Goal: Transaction & Acquisition: Obtain resource

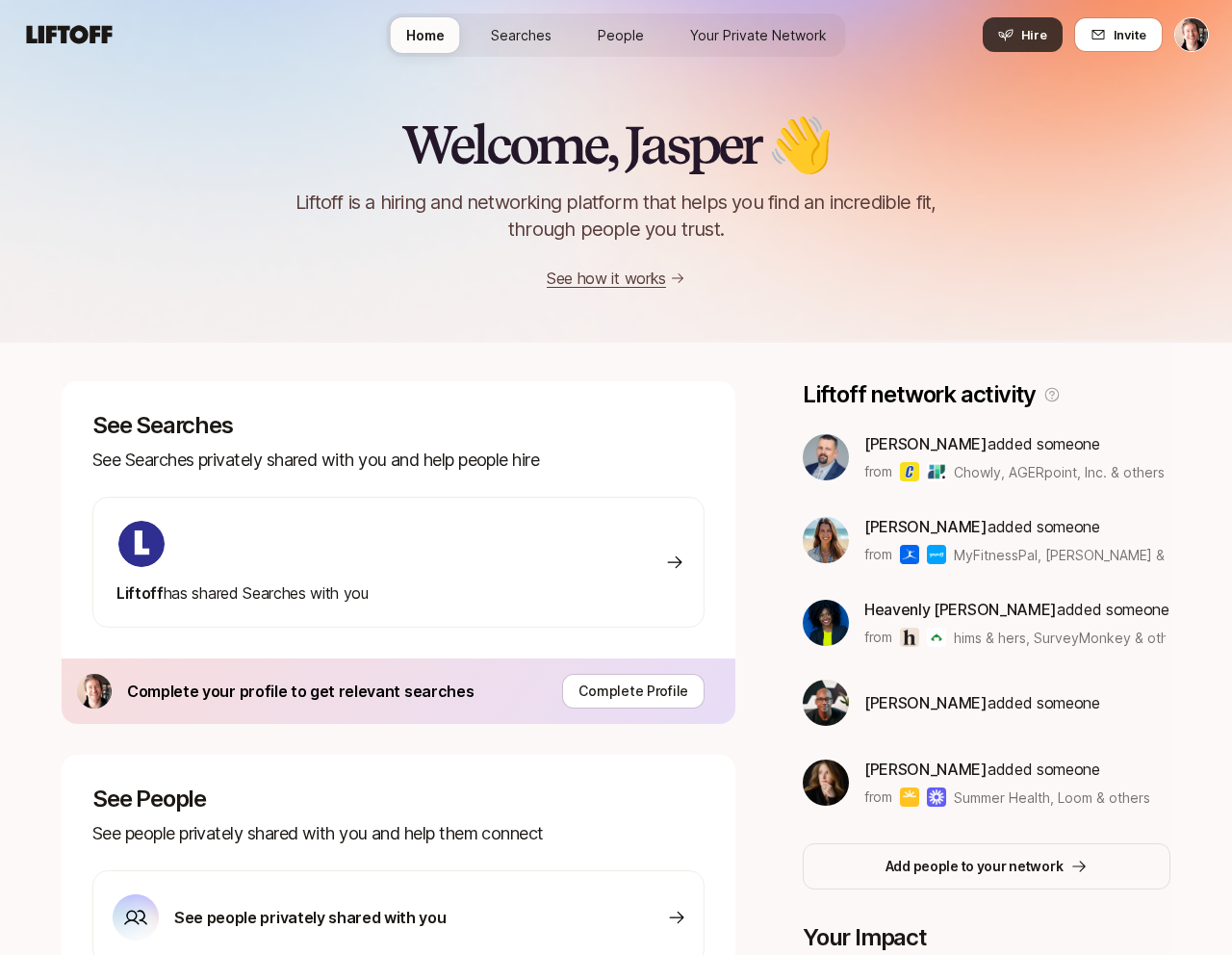
click at [1020, 31] on button "Hire" at bounding box center [1022, 35] width 80 height 35
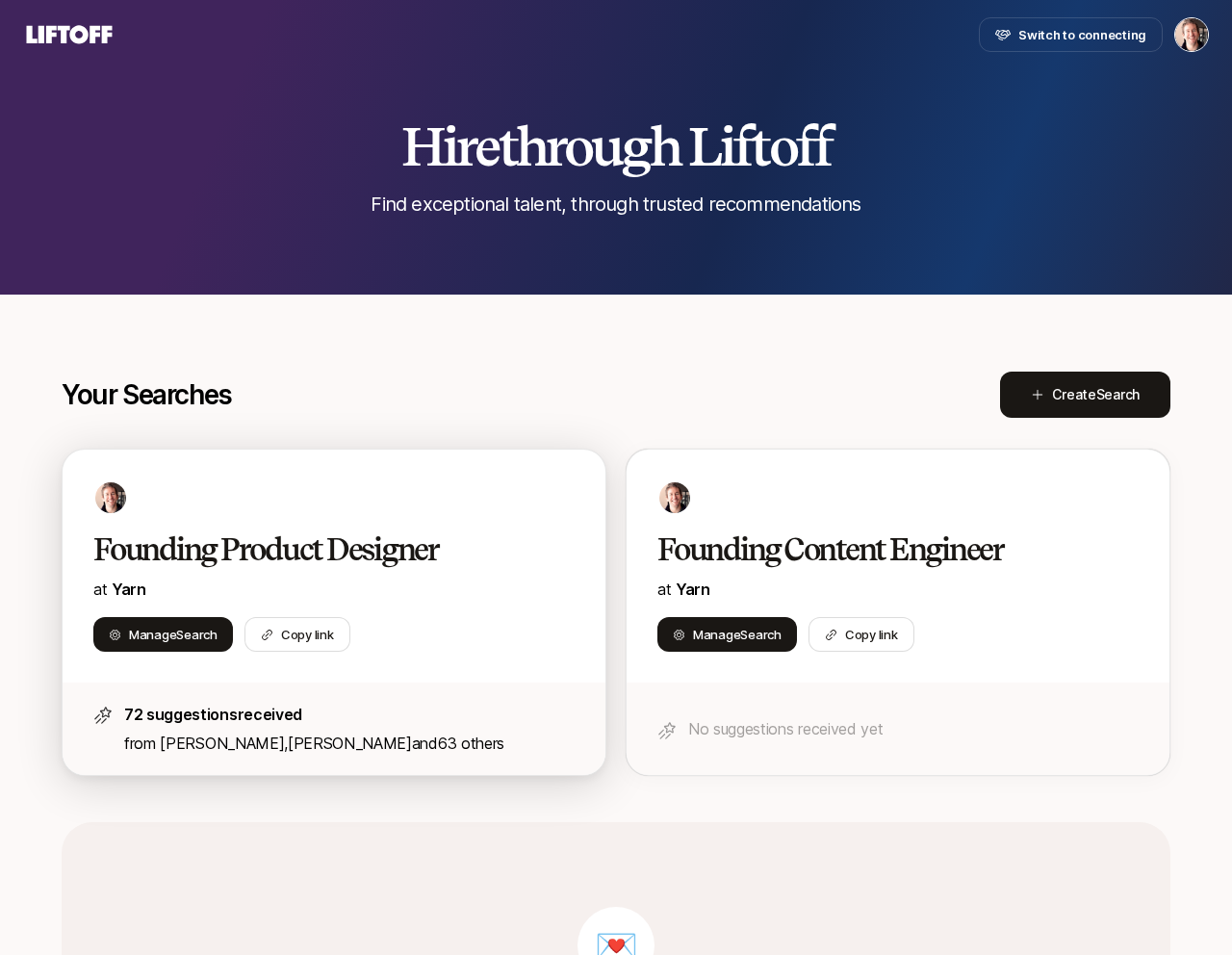
click at [386, 547] on h2 "Founding Product Designer" at bounding box center [313, 550] width 440 height 39
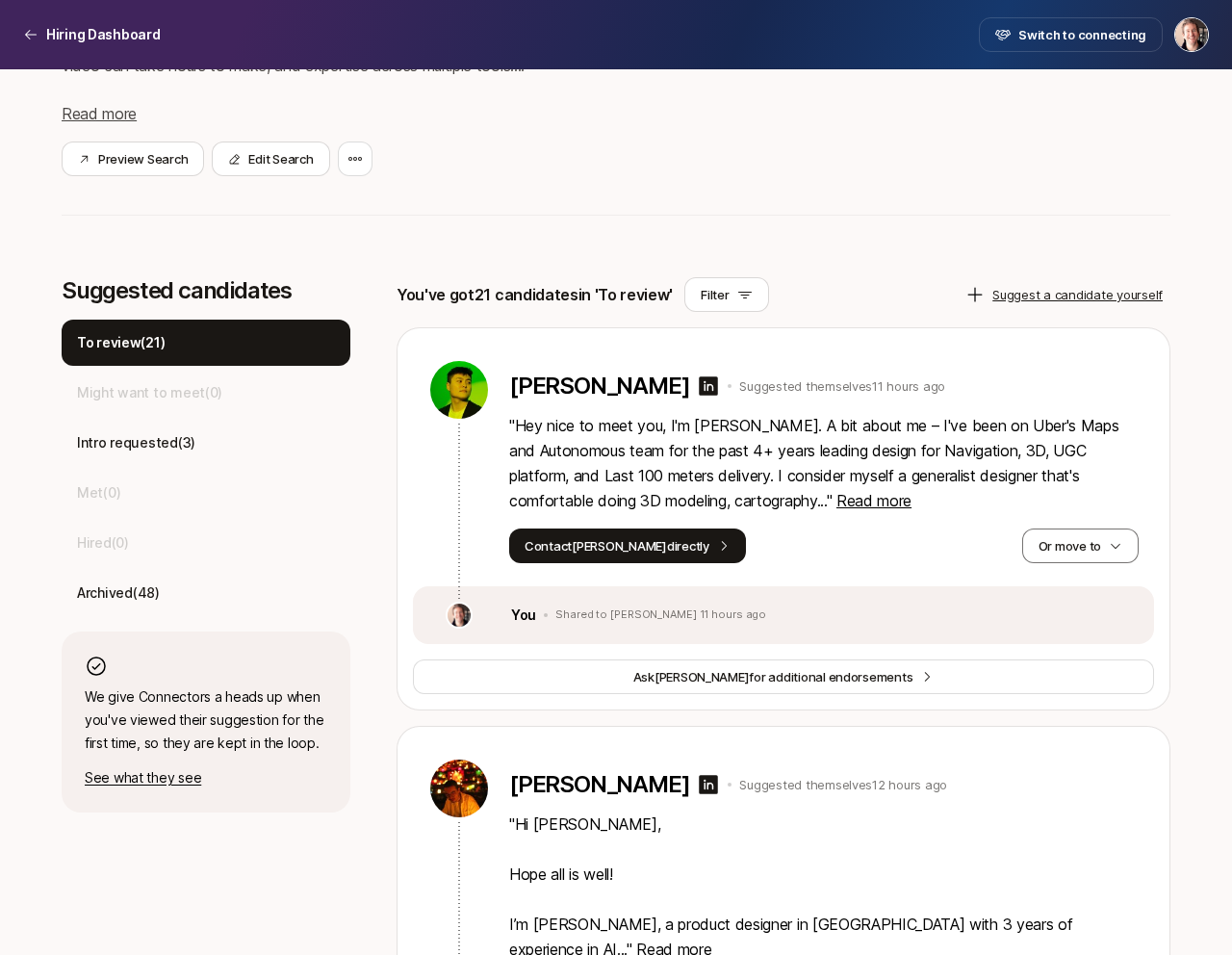
scroll to position [384, 0]
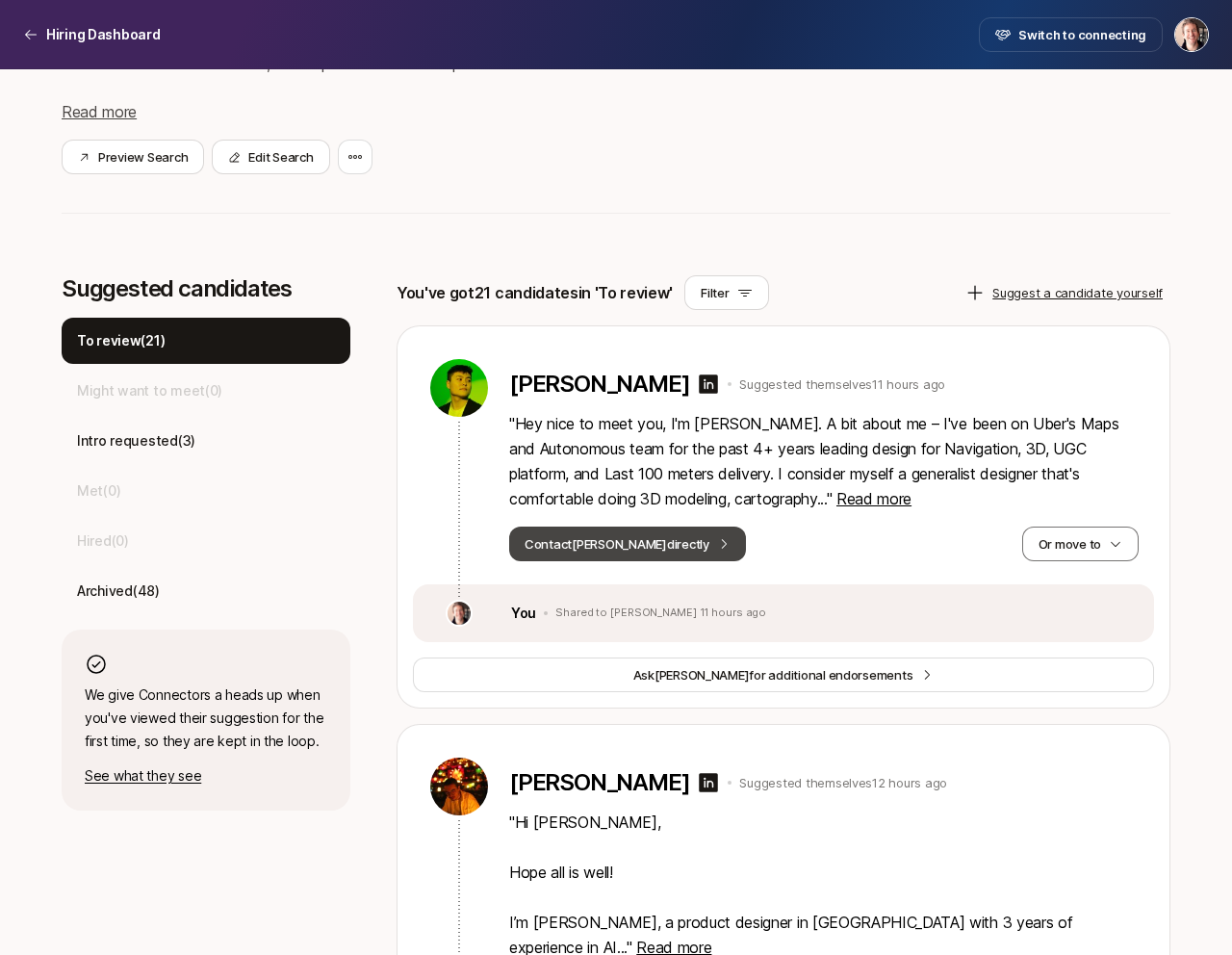
click at [580, 544] on button "Contact [PERSON_NAME] directly" at bounding box center [627, 544] width 237 height 35
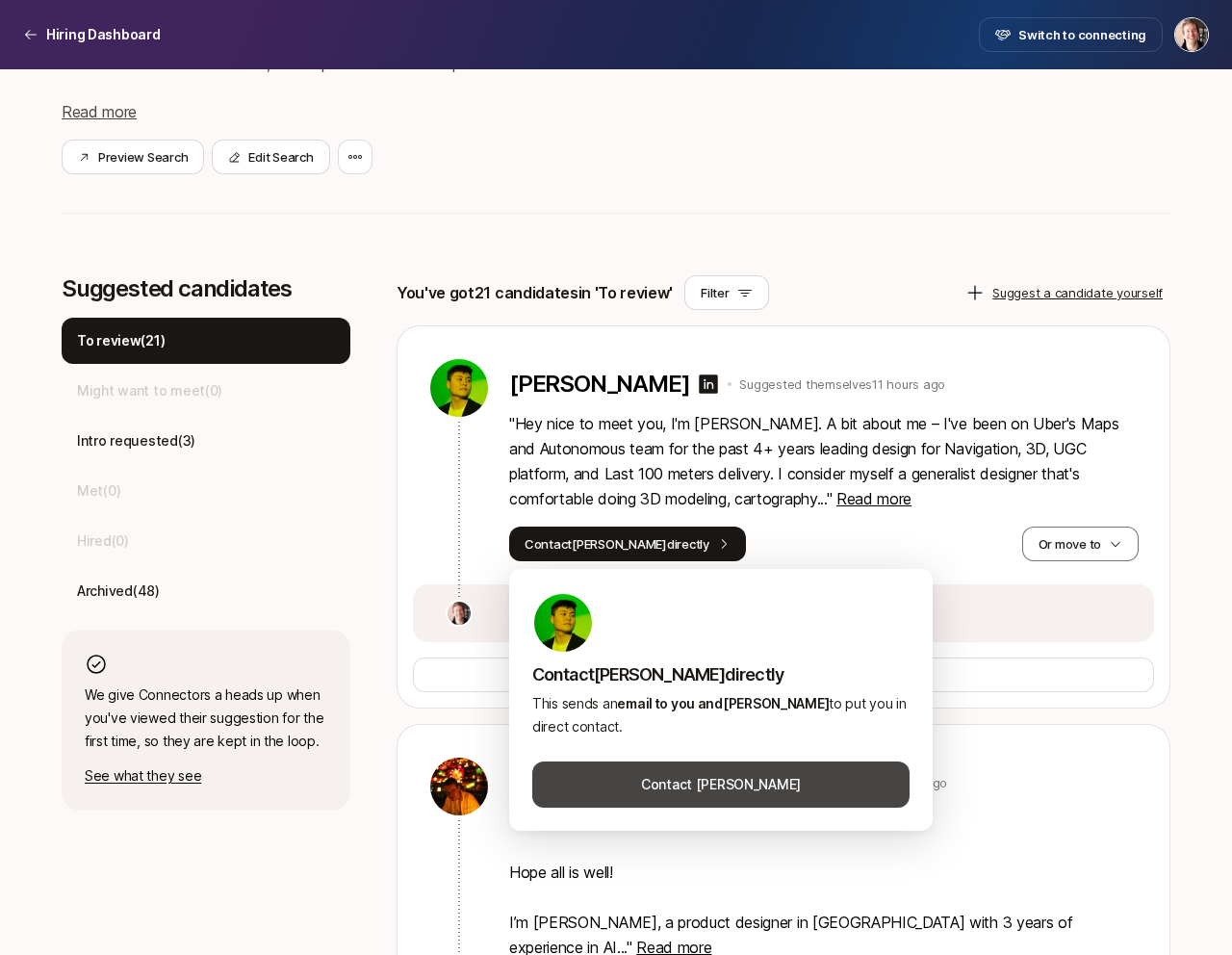
click at [637, 781] on button "Contact [PERSON_NAME]" at bounding box center [721, 785] width 377 height 46
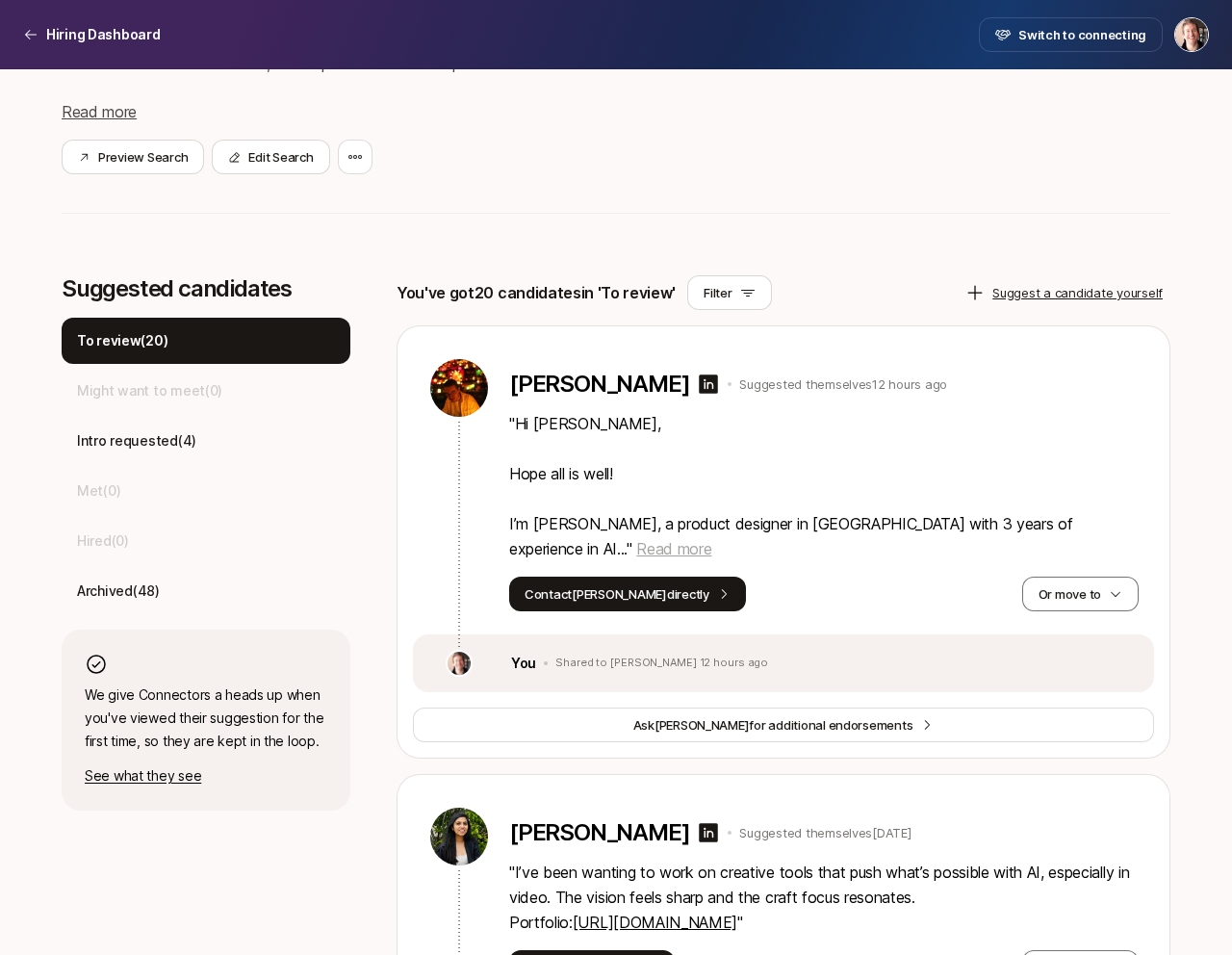
click at [711, 539] on span "Read more" at bounding box center [674, 549] width 75 height 19
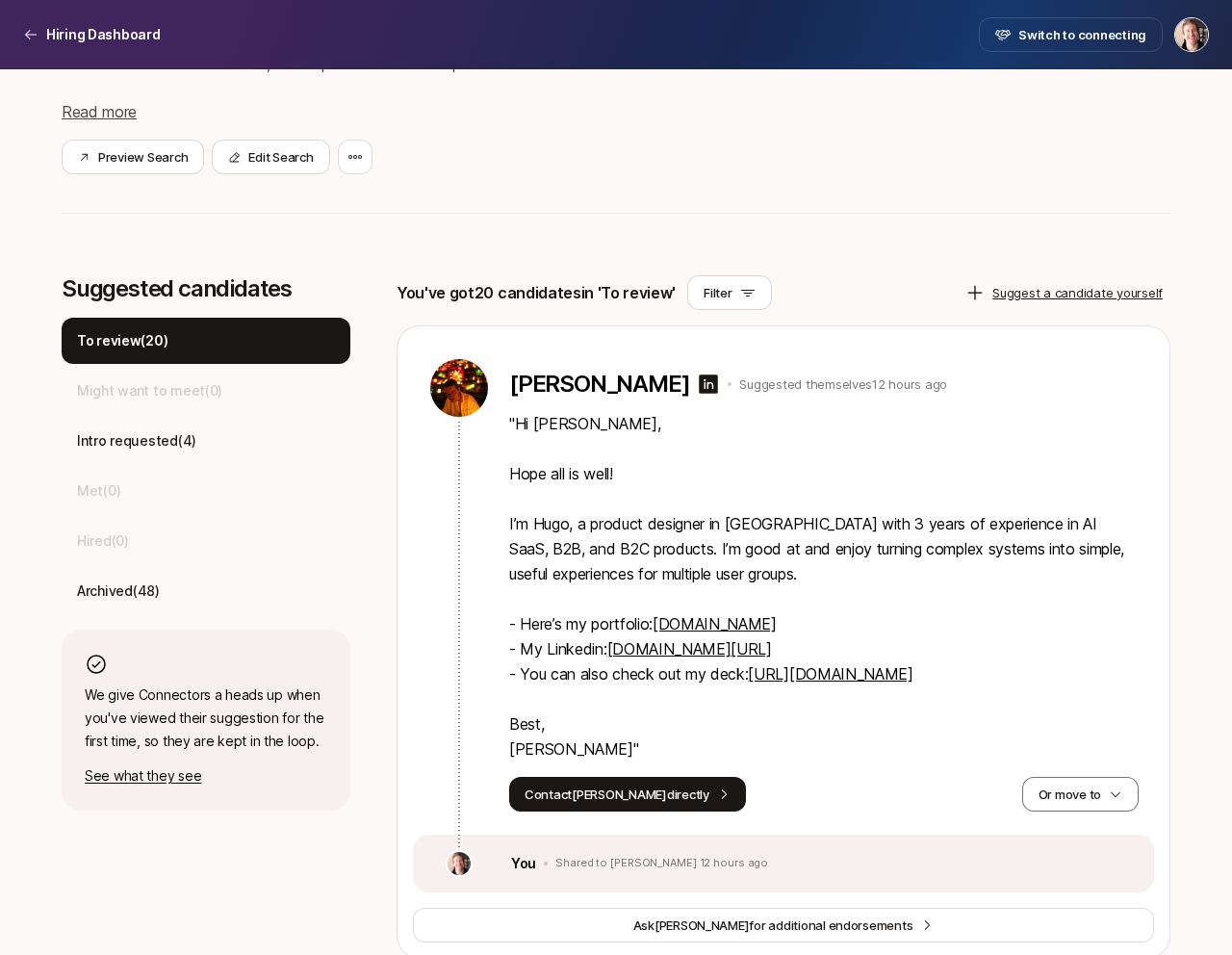
click at [860, 528] on p "" Hi [PERSON_NAME], Hope all is well! I’m [PERSON_NAME], a product designer in …" at bounding box center [824, 586] width 629 height 350
click at [650, 553] on p "" Hi [PERSON_NAME], Hope all is well! I’m [PERSON_NAME], a product designer in …" at bounding box center [824, 586] width 629 height 350
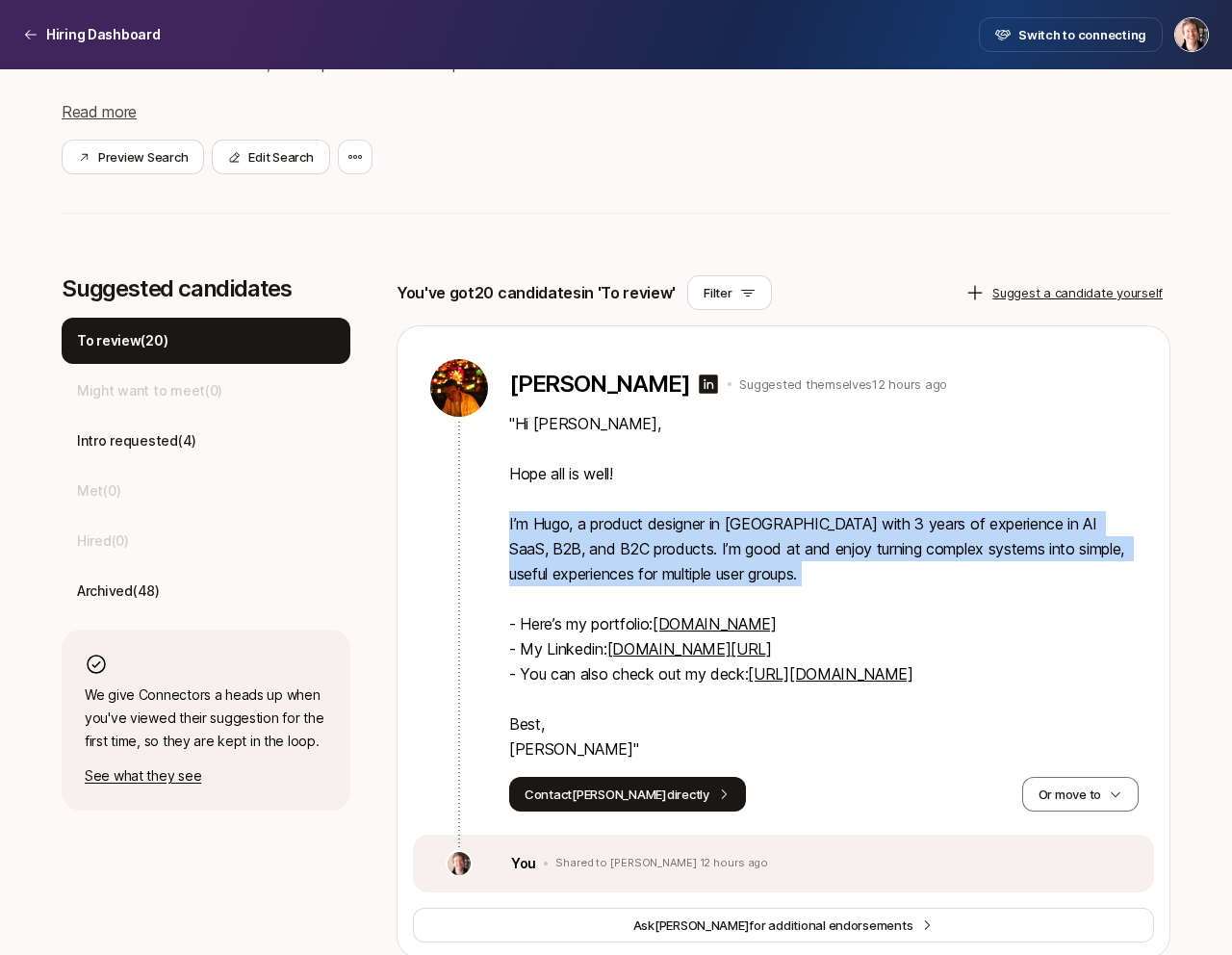
click at [753, 552] on p "" Hi [PERSON_NAME], Hope all is well! I’m [PERSON_NAME], a product designer in …" at bounding box center [824, 586] width 629 height 350
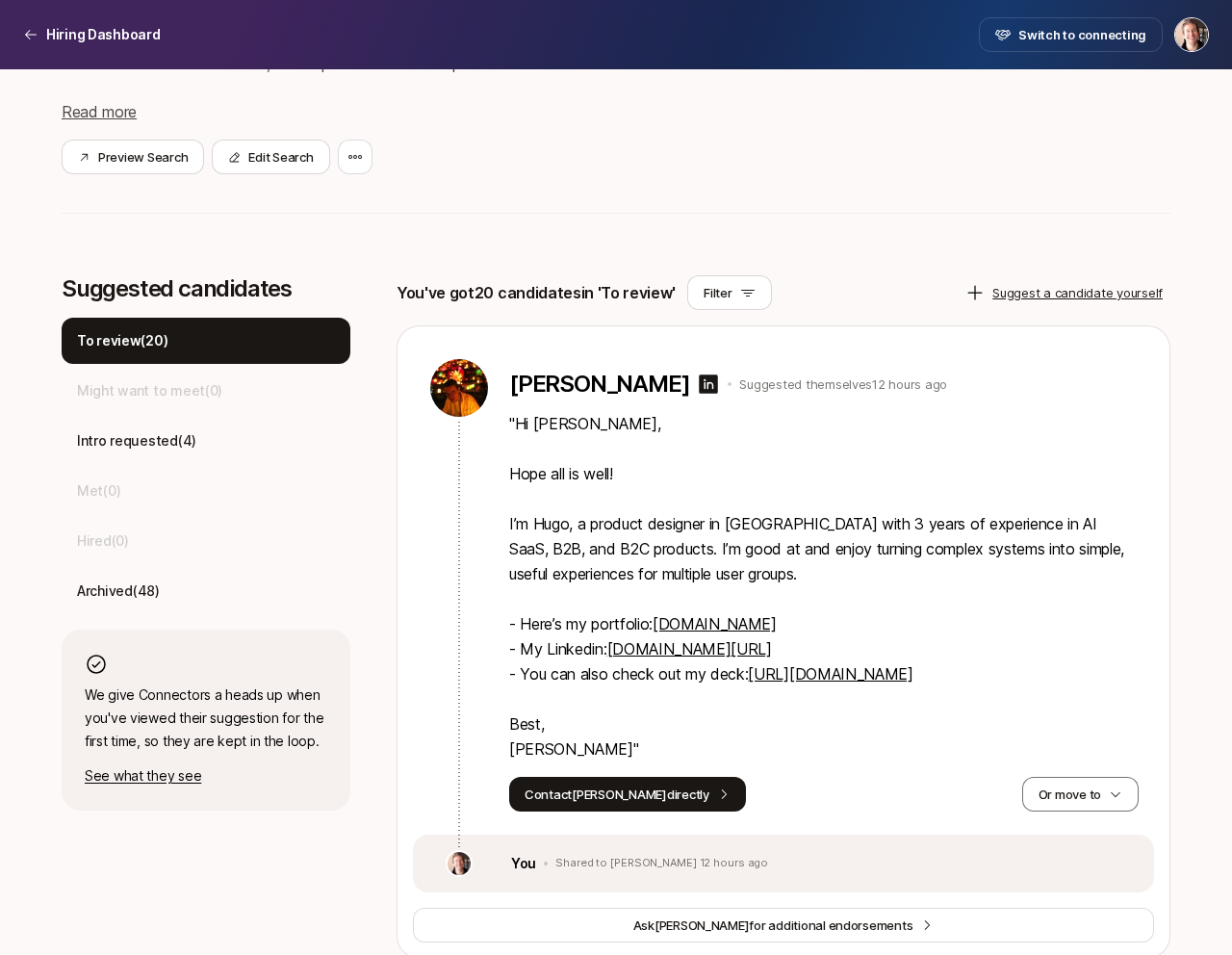
click at [753, 552] on p "" Hi [PERSON_NAME], Hope all is well! I’m [PERSON_NAME], a product designer in …" at bounding box center [824, 586] width 629 height 350
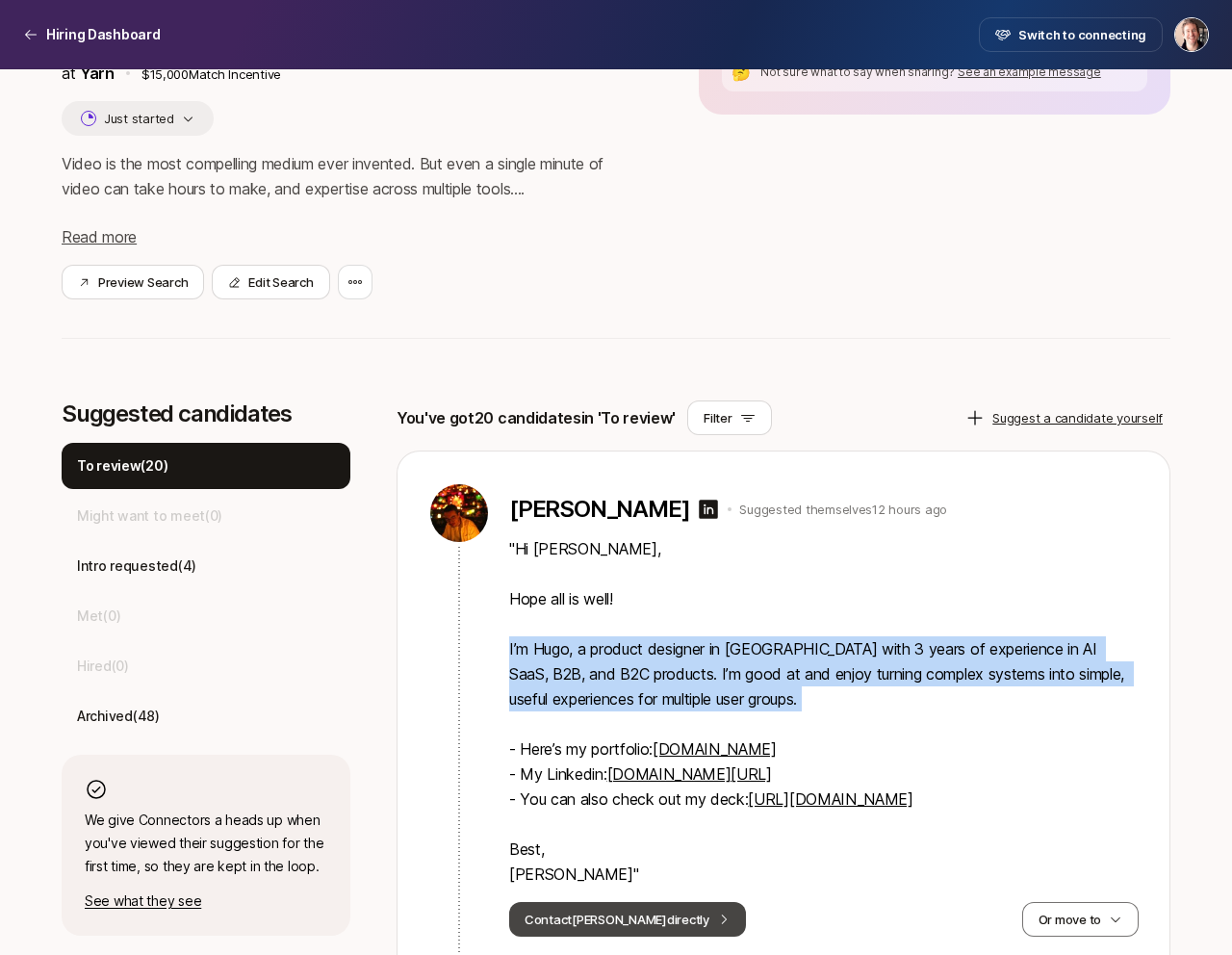
scroll to position [282, 0]
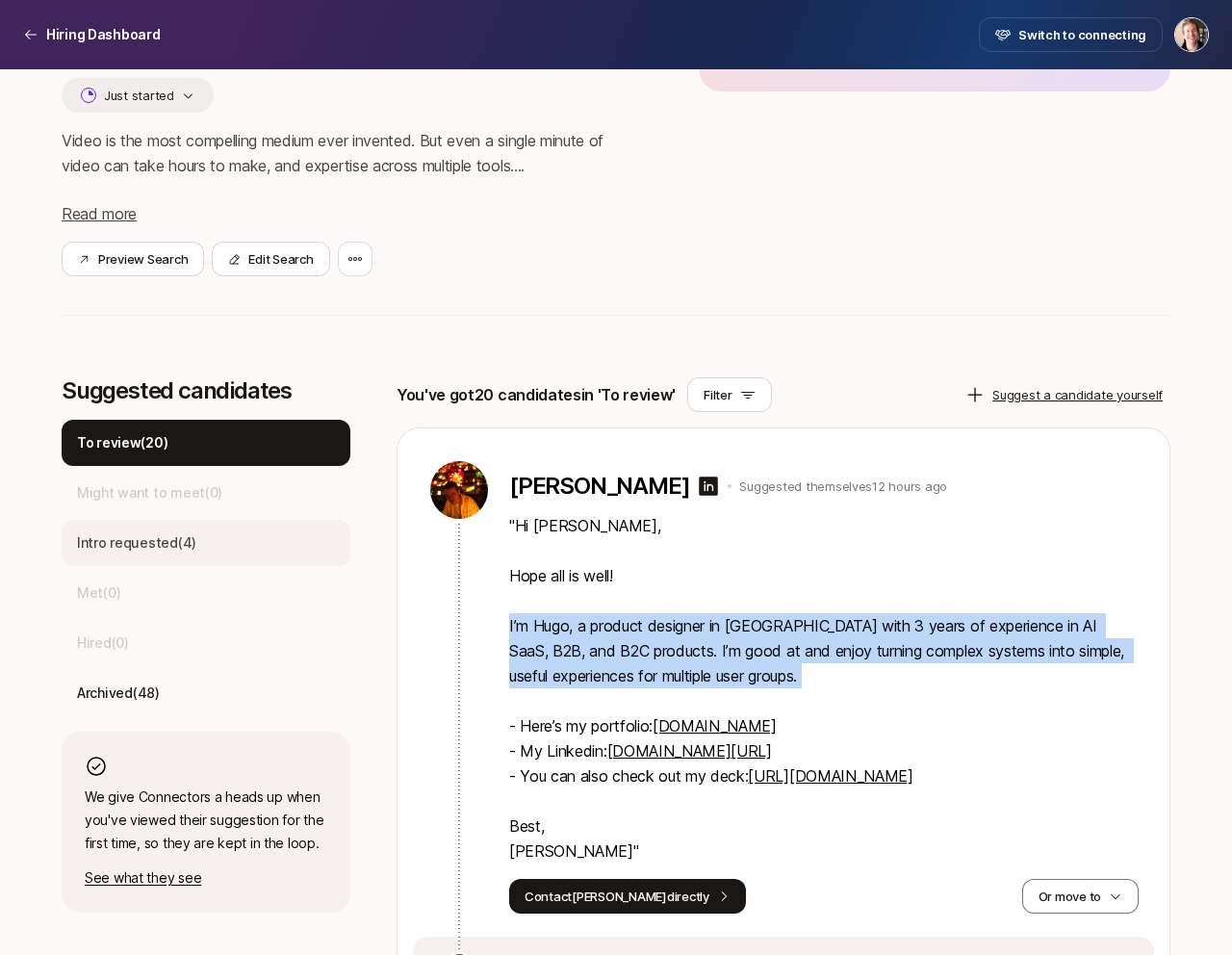
click at [254, 560] on div "Intro requested ( 4 )" at bounding box center [206, 543] width 288 height 46
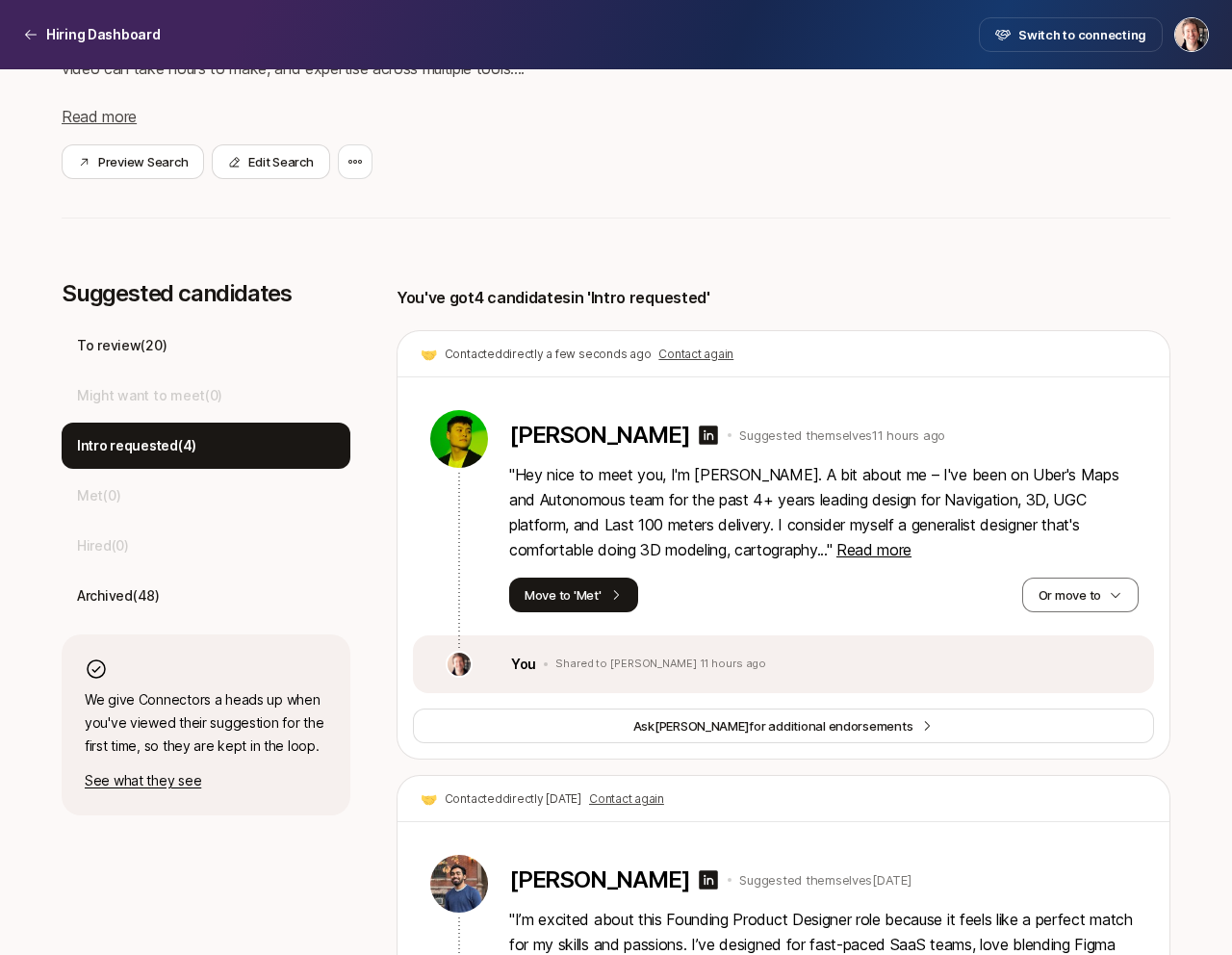
scroll to position [399, 0]
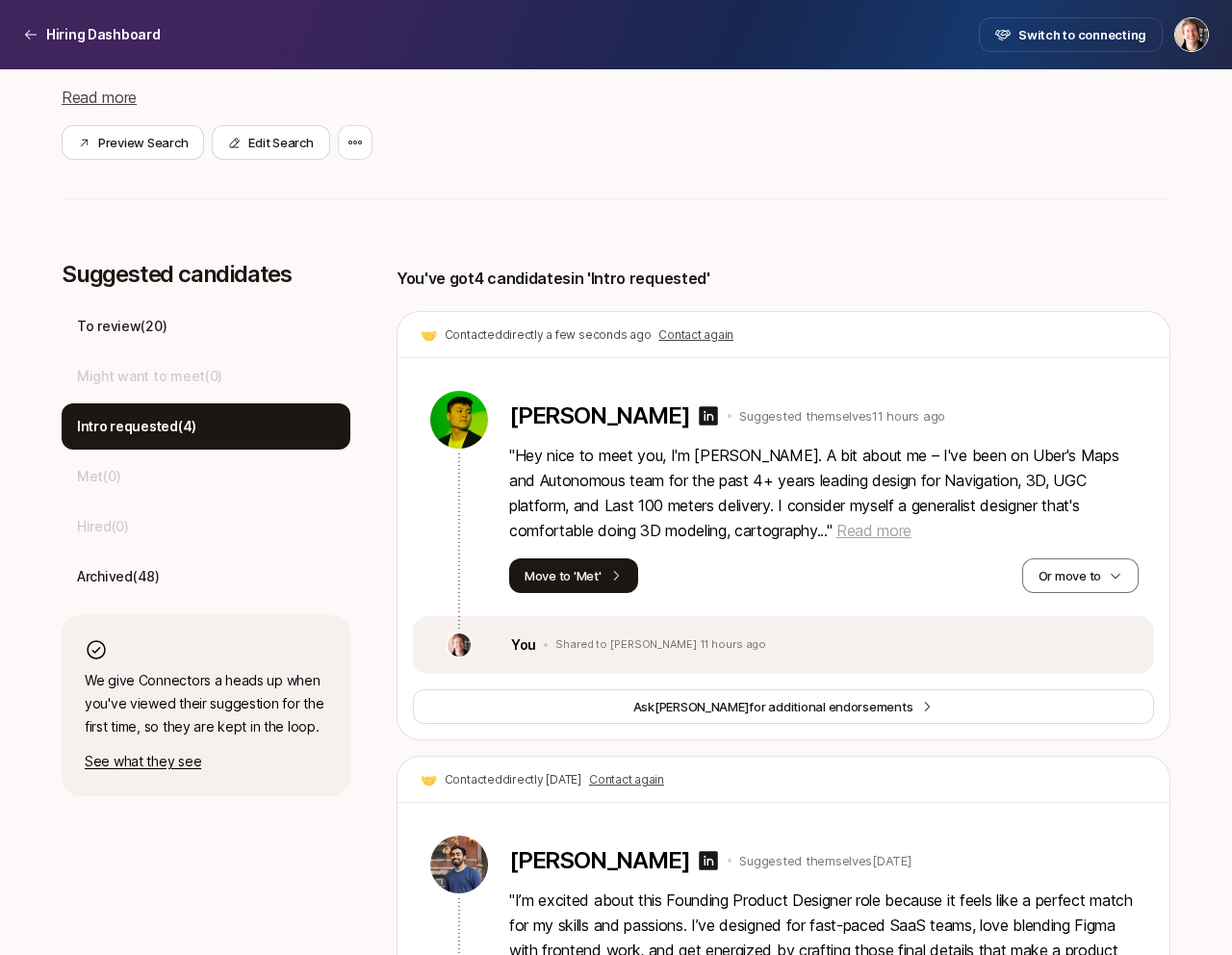
click at [836, 522] on span "Read more" at bounding box center [874, 530] width 75 height 19
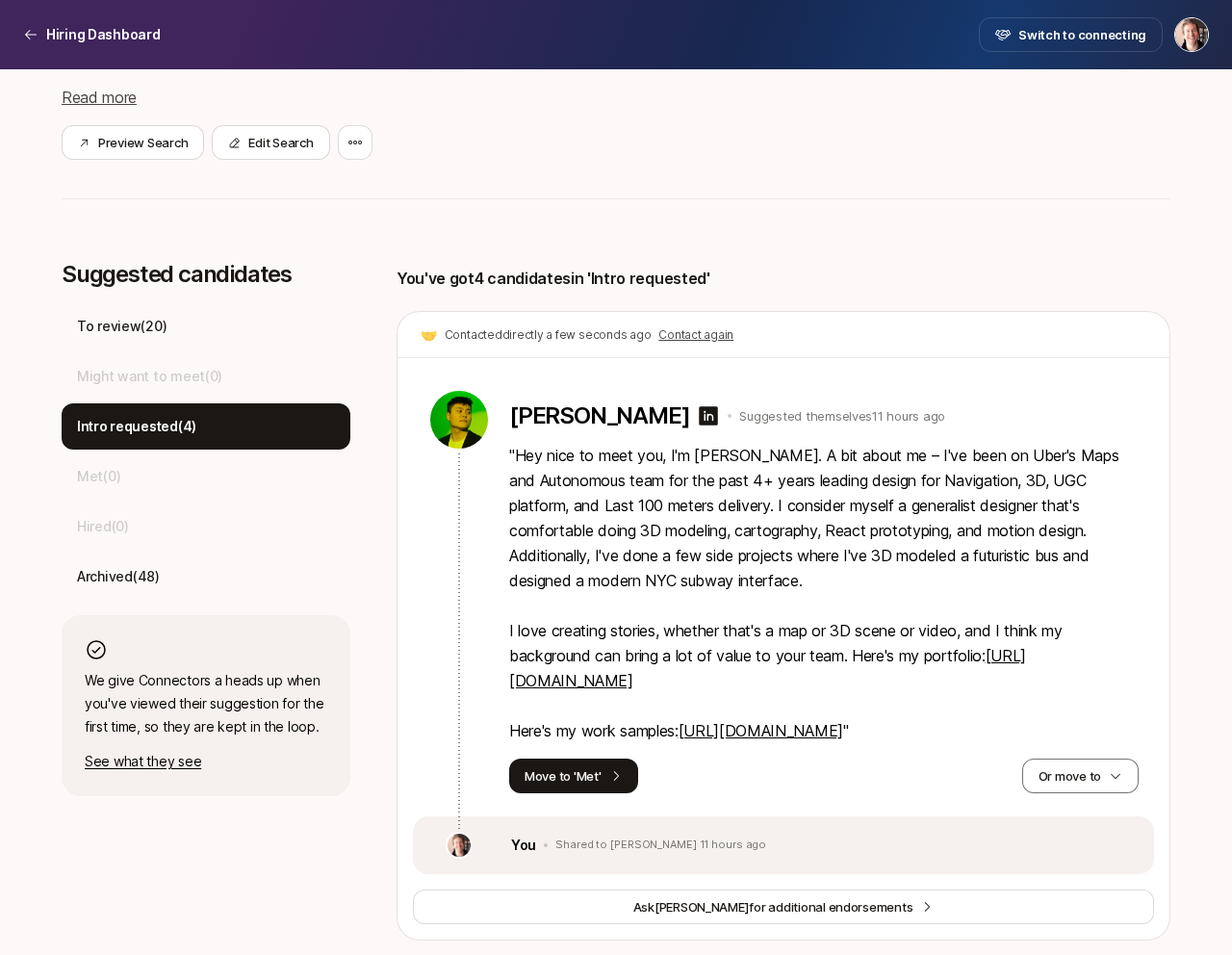
click at [750, 524] on p "" Hey nice to meet you, I'm [PERSON_NAME]. A bit about me – I've been on Uber's…" at bounding box center [824, 592] width 629 height 300
click at [856, 518] on p "" Hey nice to meet you, I'm [PERSON_NAME]. A bit about me – I've been on Uber's…" at bounding box center [824, 592] width 629 height 300
click at [917, 522] on p "" Hey nice to meet you, I'm [PERSON_NAME]. A bit about me – I've been on Uber's…" at bounding box center [824, 592] width 629 height 300
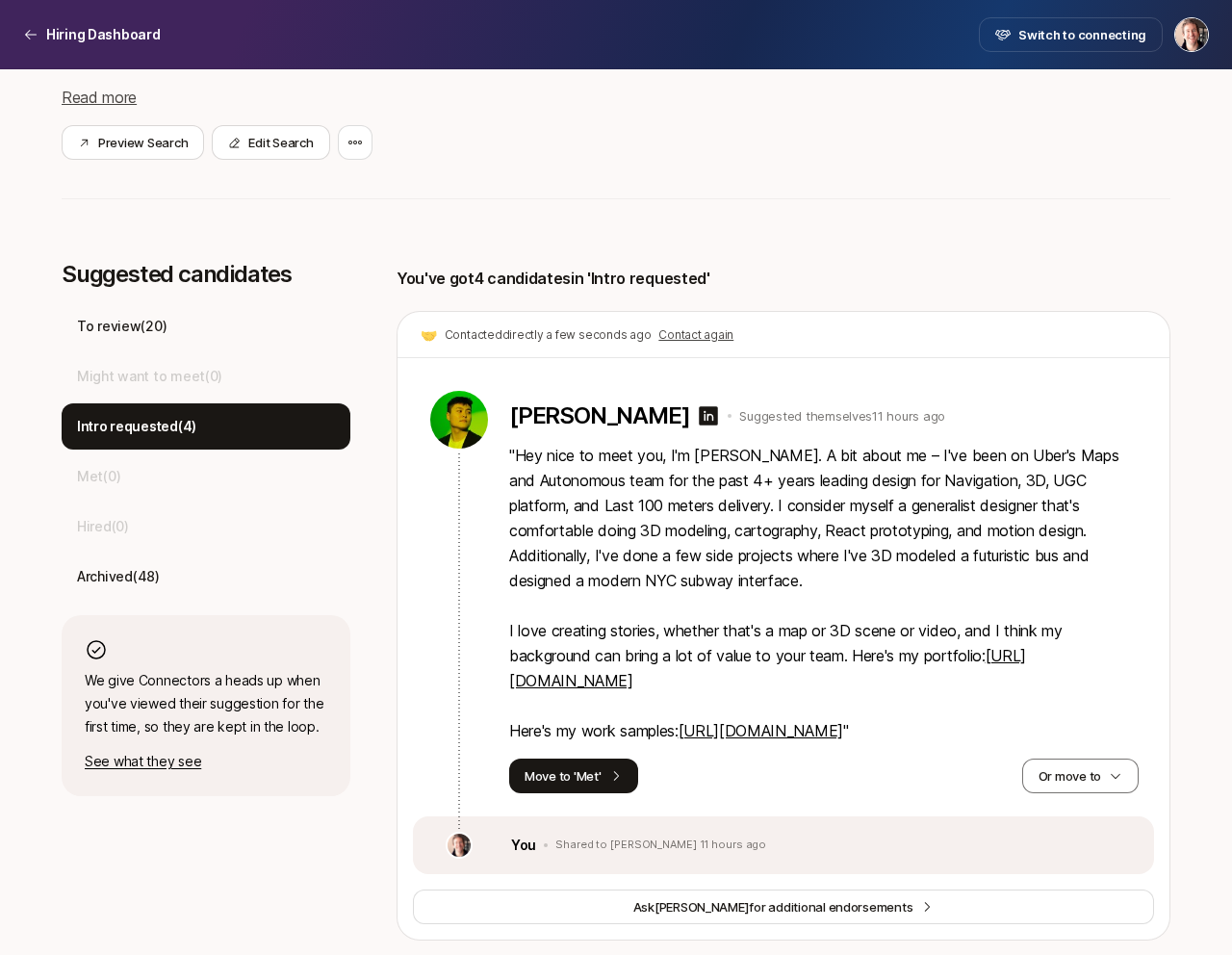
click at [917, 522] on p "" Hey nice to meet you, I'm [PERSON_NAME]. A bit about me – I've been on Uber's…" at bounding box center [824, 592] width 629 height 300
click at [643, 564] on p "" Hey nice to meet you, I'm [PERSON_NAME]. A bit about me – I've been on Uber's…" at bounding box center [824, 592] width 629 height 300
click at [767, 557] on p "" Hey nice to meet you, I'm [PERSON_NAME]. A bit about me – I've been on Uber's…" at bounding box center [824, 592] width 629 height 300
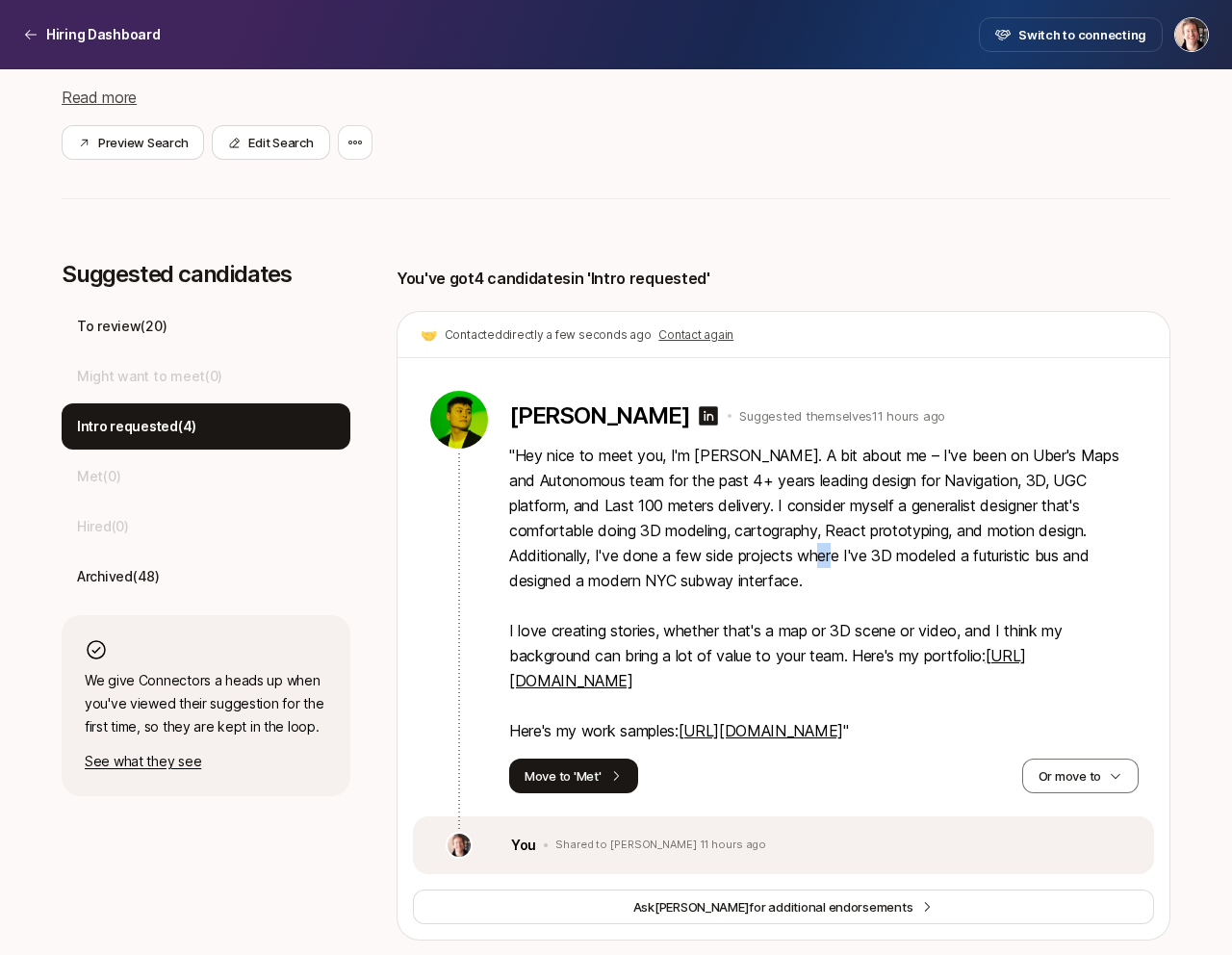
click at [844, 565] on p "" Hey nice to meet you, I'm [PERSON_NAME]. A bit about me – I've been on Uber's…" at bounding box center [824, 592] width 629 height 300
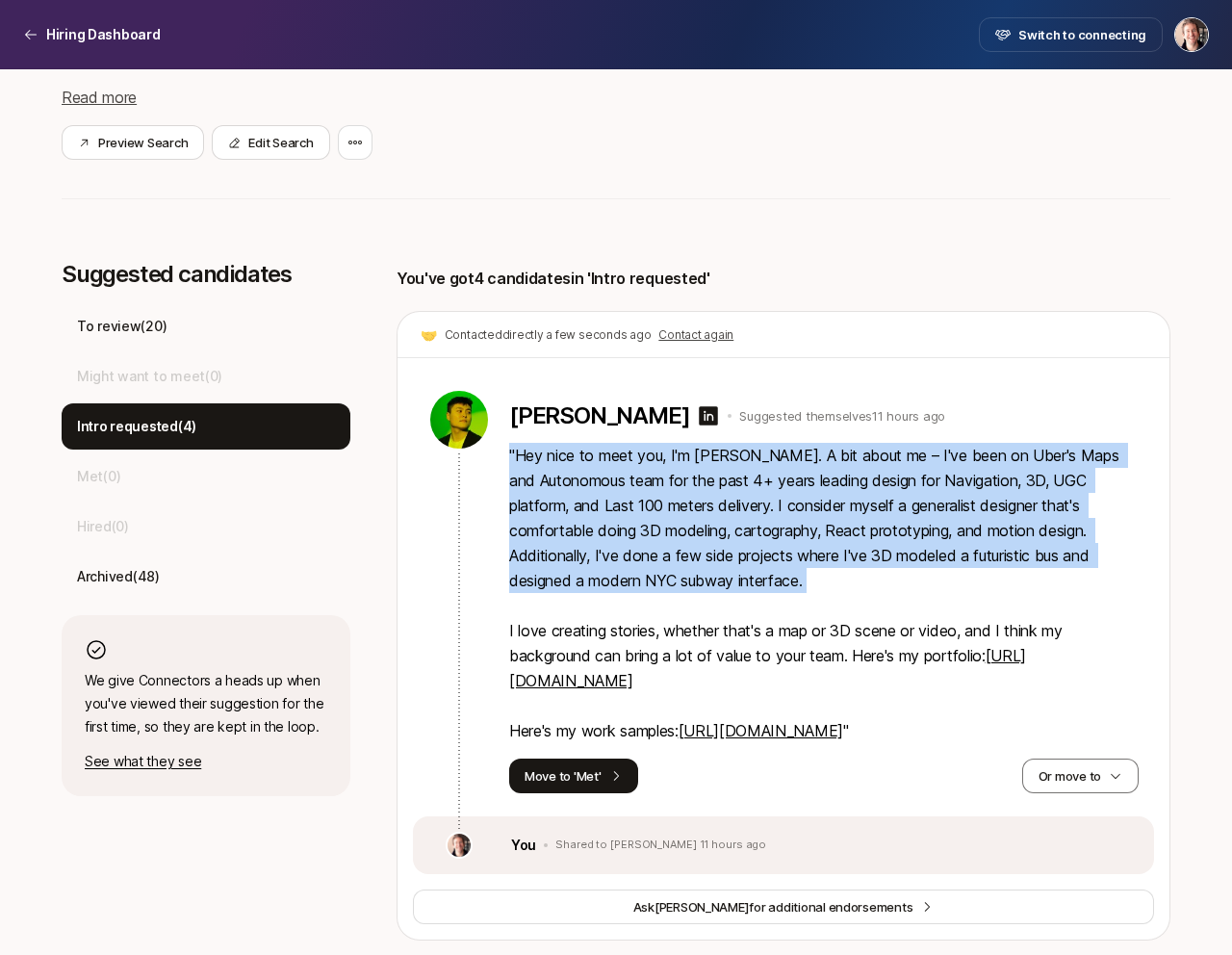
click at [819, 580] on p "" Hey nice to meet you, I'm [PERSON_NAME]. A bit about me – I've been on Uber's…" at bounding box center [824, 592] width 629 height 300
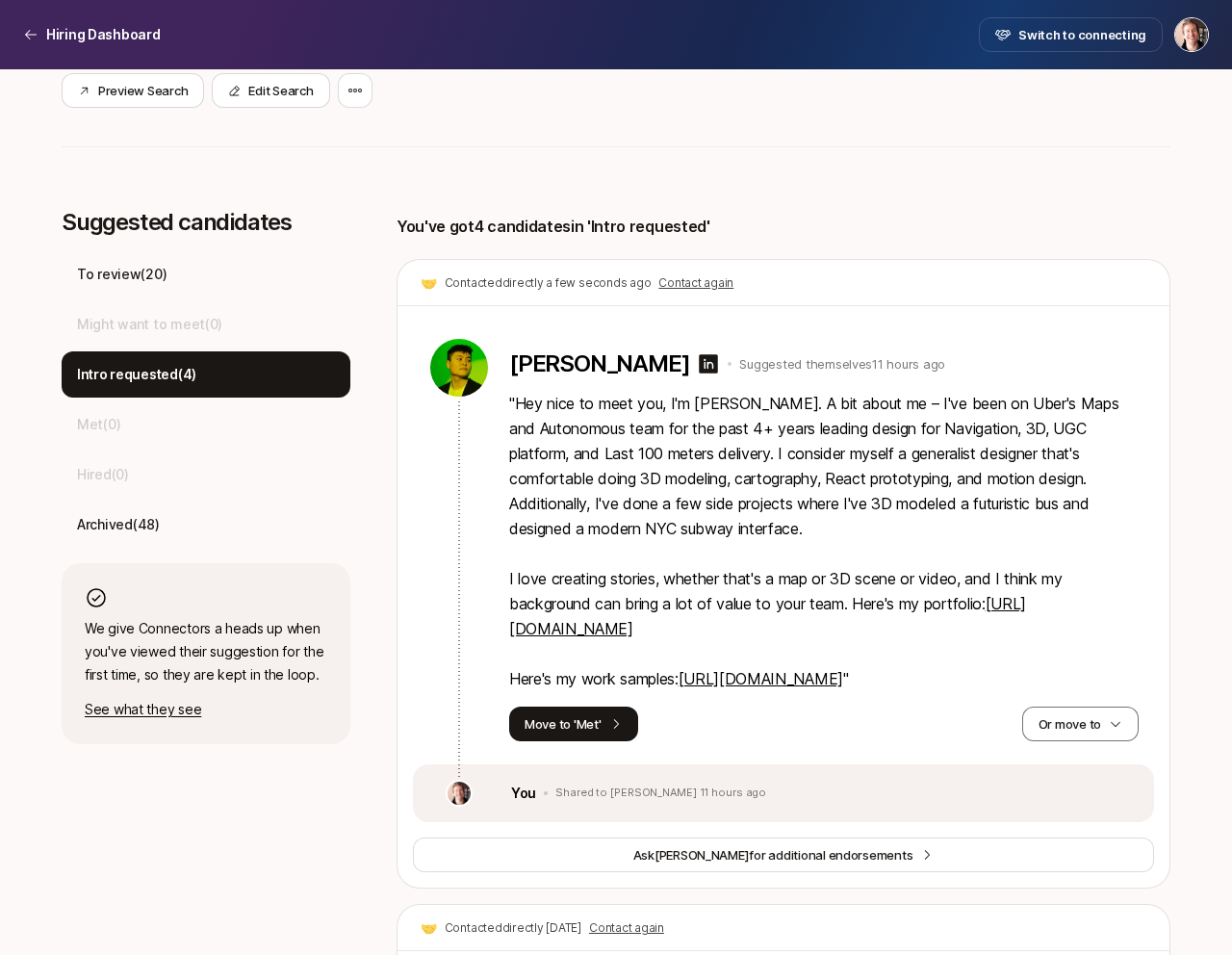
scroll to position [453, 0]
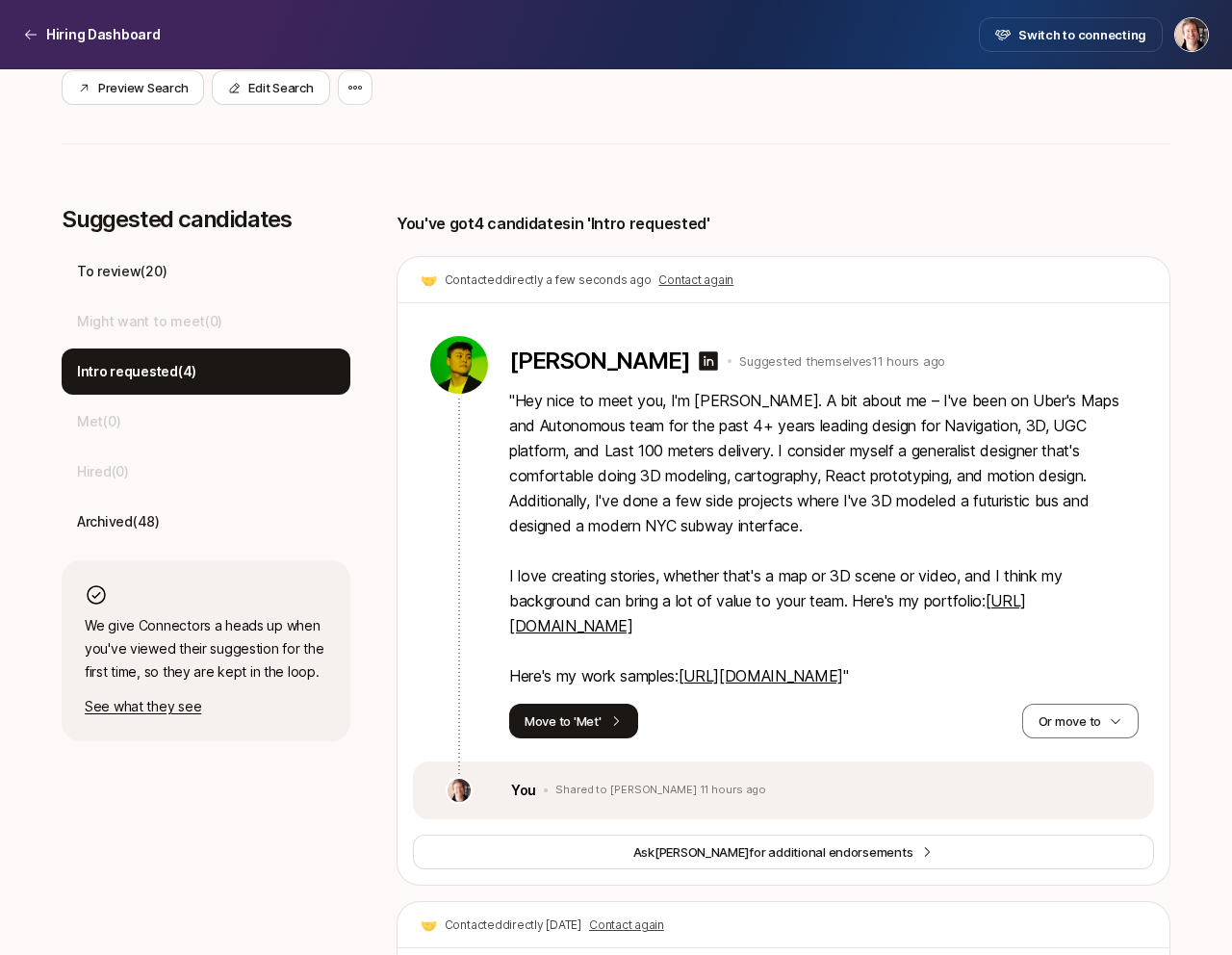
click at [819, 580] on p "" Hey nice to meet you, I'm [PERSON_NAME]. A bit about me – I've been on Uber's…" at bounding box center [824, 538] width 629 height 300
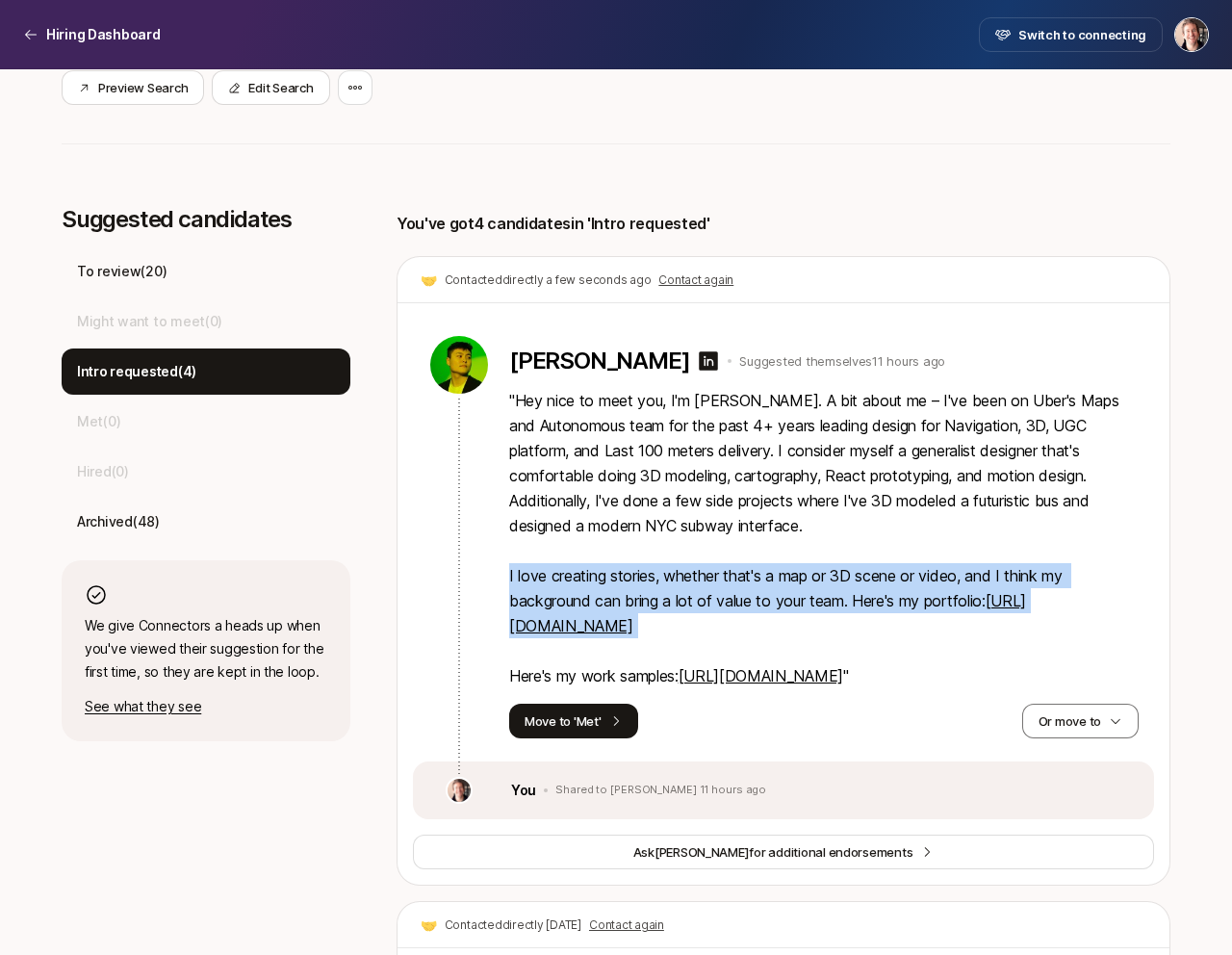
click at [748, 583] on p "" Hey nice to meet you, I'm [PERSON_NAME]. A bit about me – I've been on Uber's…" at bounding box center [824, 538] width 629 height 300
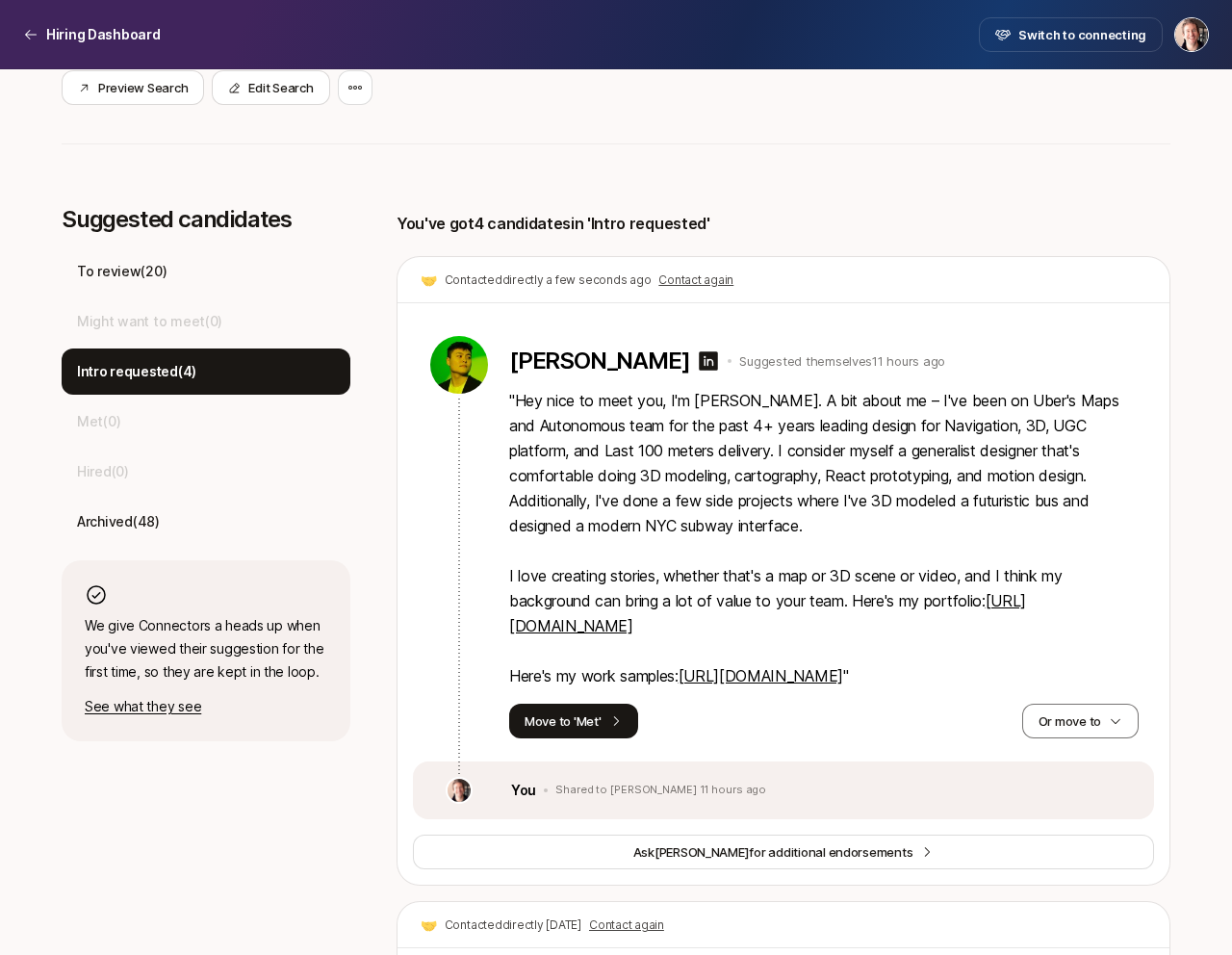
click at [748, 583] on p "" Hey nice to meet you, I'm [PERSON_NAME]. A bit about me – I've been on Uber's…" at bounding box center [824, 538] width 629 height 300
click at [862, 578] on p "" Hey nice to meet you, I'm [PERSON_NAME]. A bit about me – I've been on Uber's…" at bounding box center [824, 538] width 629 height 300
click at [638, 601] on p "" Hey nice to meet you, I'm [PERSON_NAME]. A bit about me – I've been on Uber's…" at bounding box center [824, 538] width 629 height 300
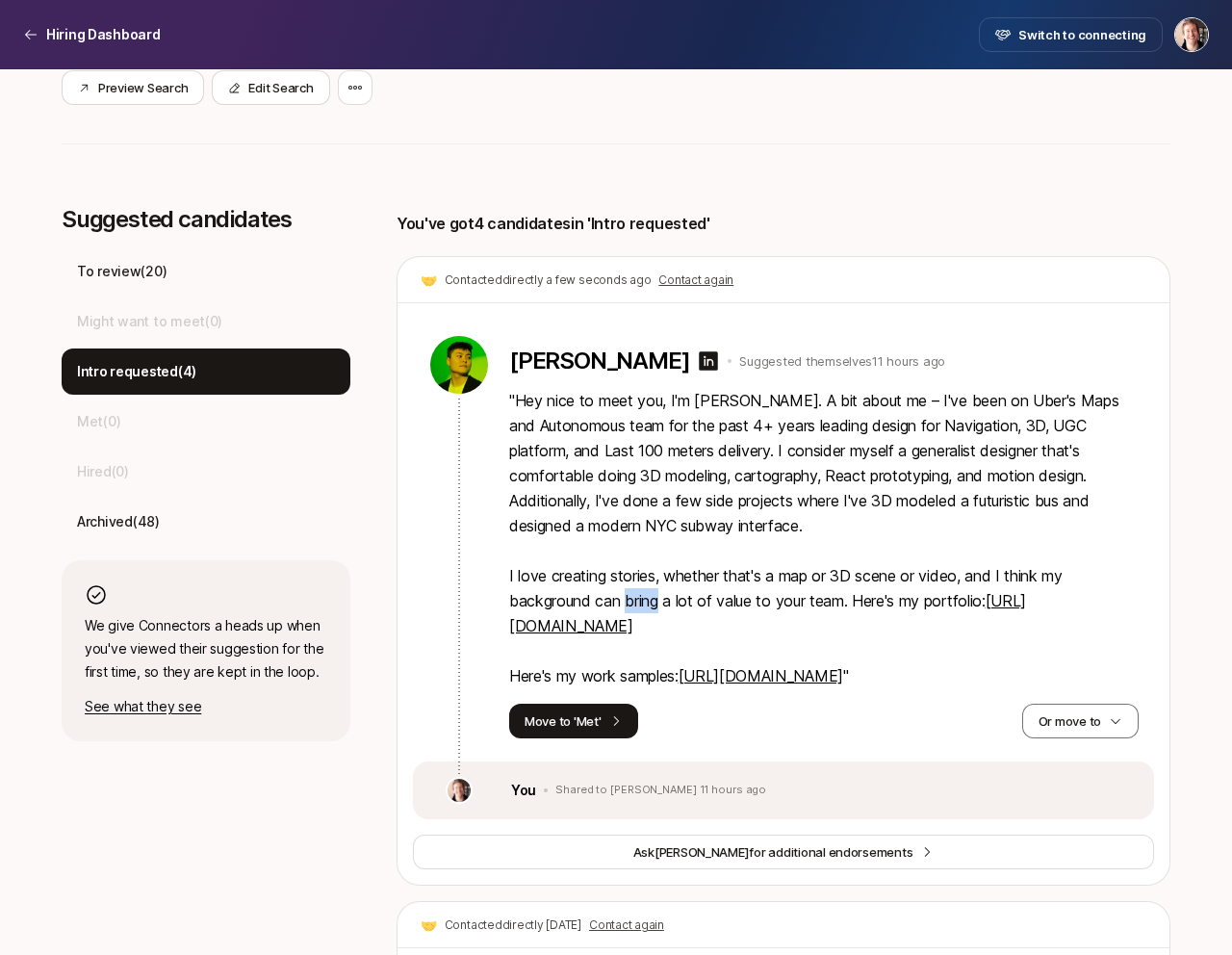
click at [638, 601] on p "" Hey nice to meet you, I'm [PERSON_NAME]. A bit about me – I've been on Uber's…" at bounding box center [824, 538] width 629 height 300
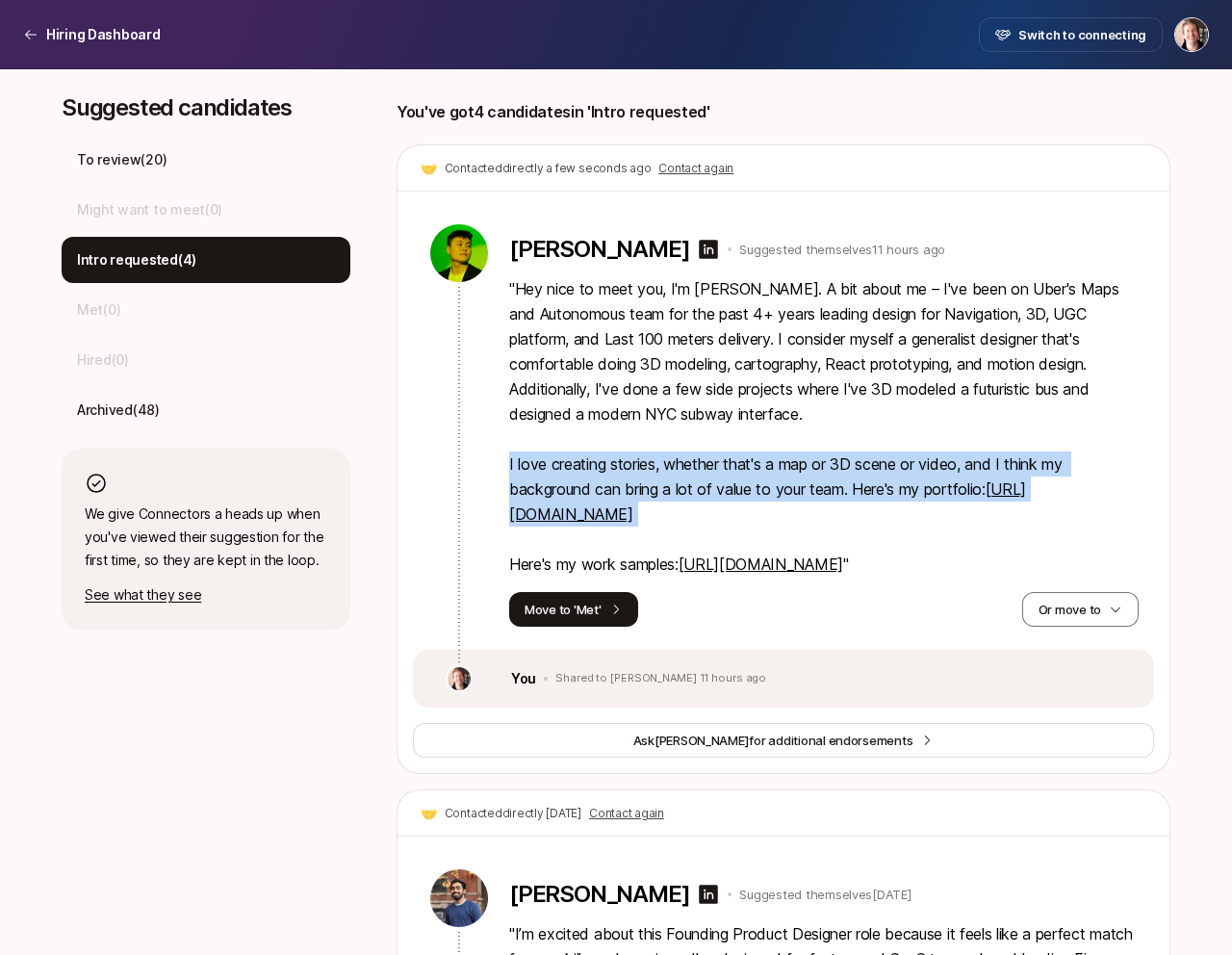
scroll to position [569, 0]
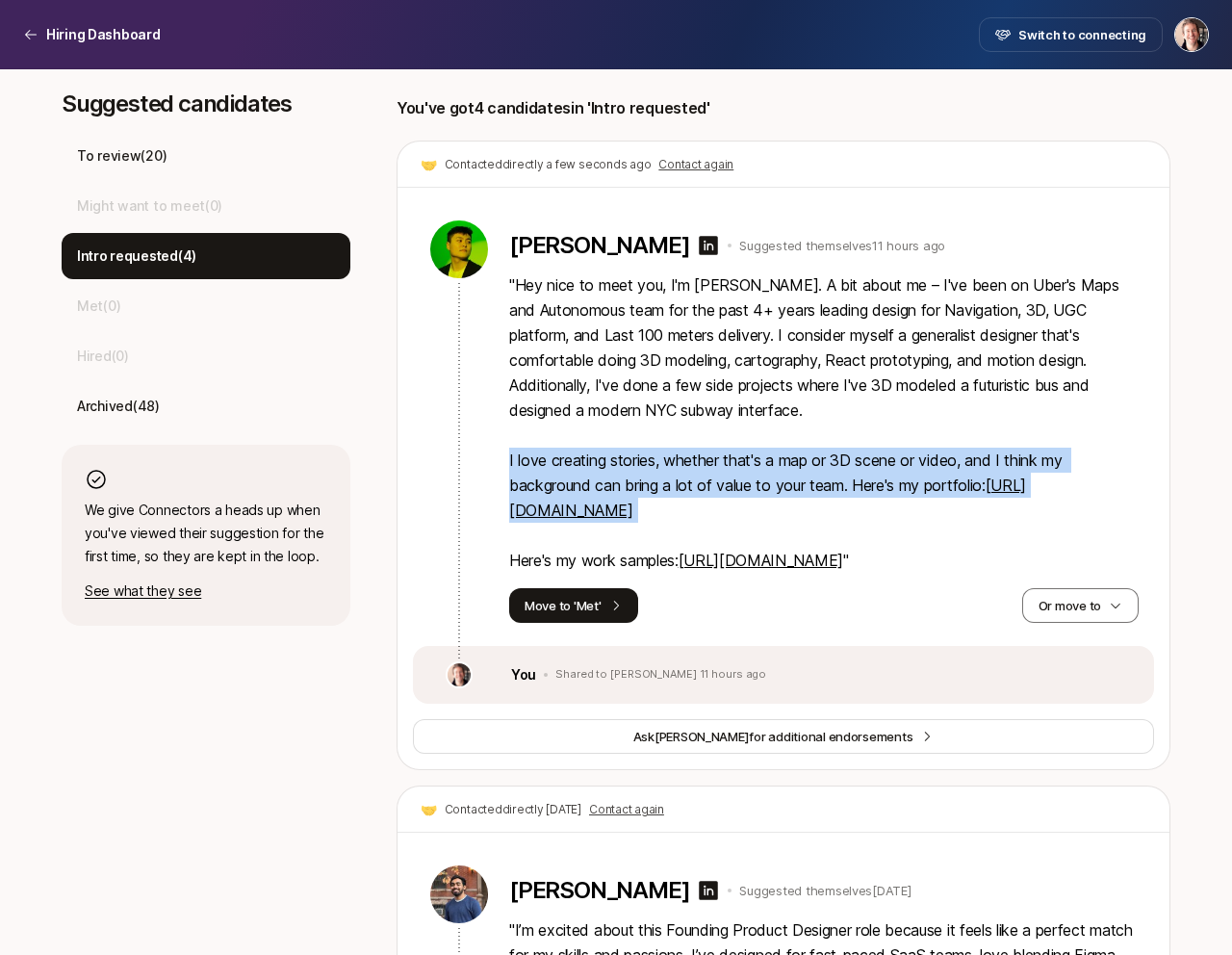
click at [642, 573] on p "" Hey nice to meet you, I'm [PERSON_NAME]. A bit about me – I've been on Uber's…" at bounding box center [824, 422] width 629 height 300
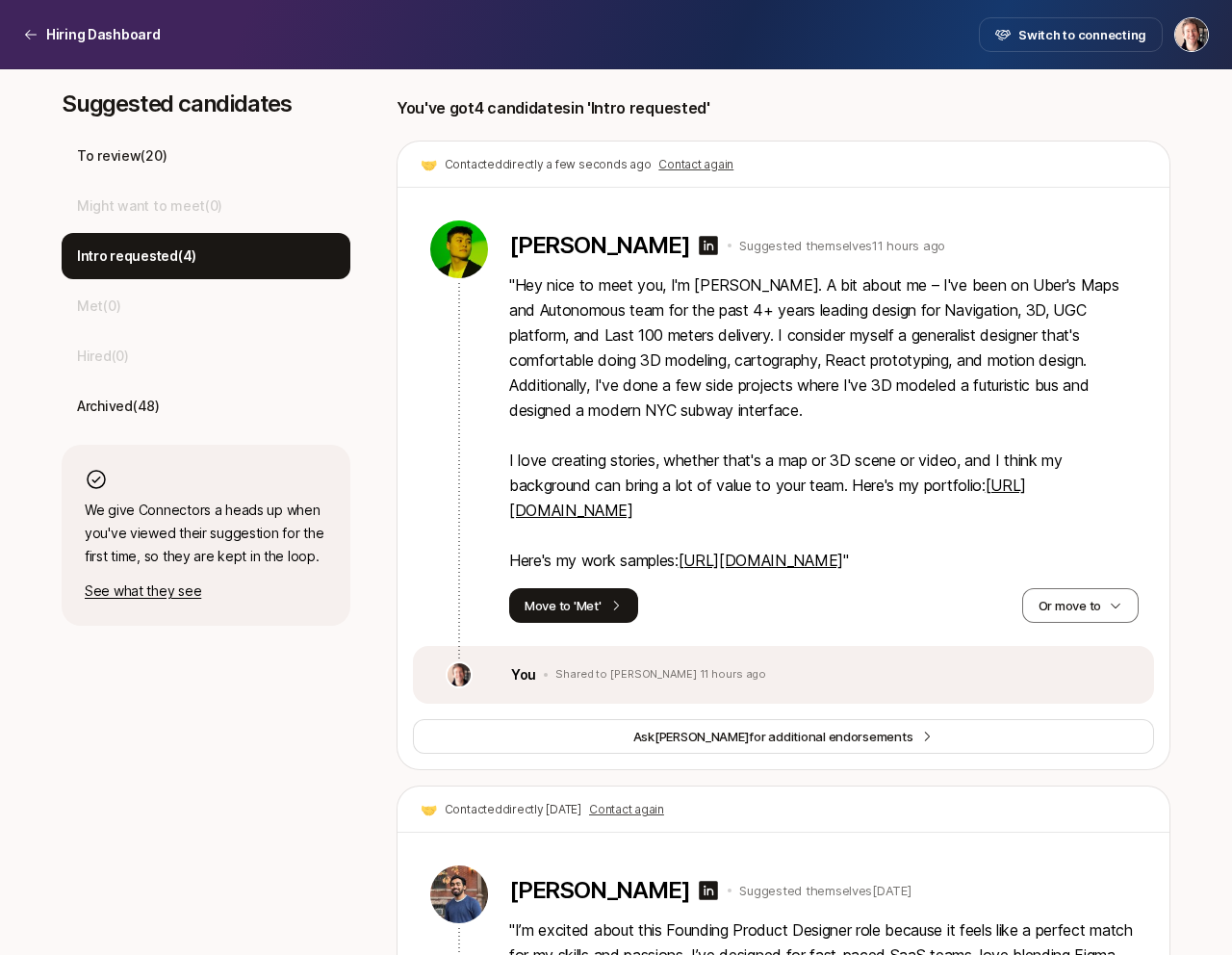
click at [678, 570] on link "[URL][DOMAIN_NAME]" at bounding box center [761, 560] width 165 height 19
